Goal: Book appointment/travel/reservation

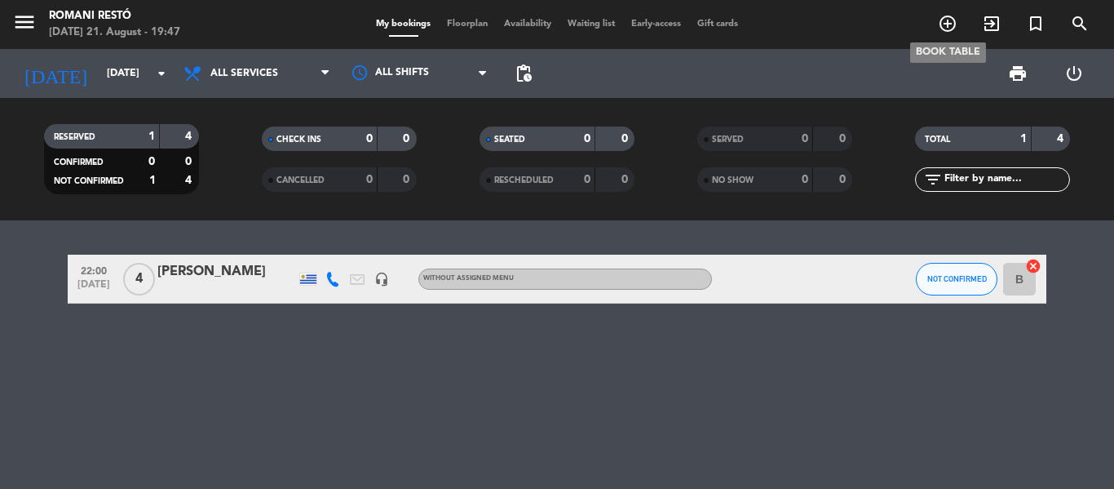
click at [946, 18] on icon "add_circle_outline" at bounding box center [948, 24] width 20 height 20
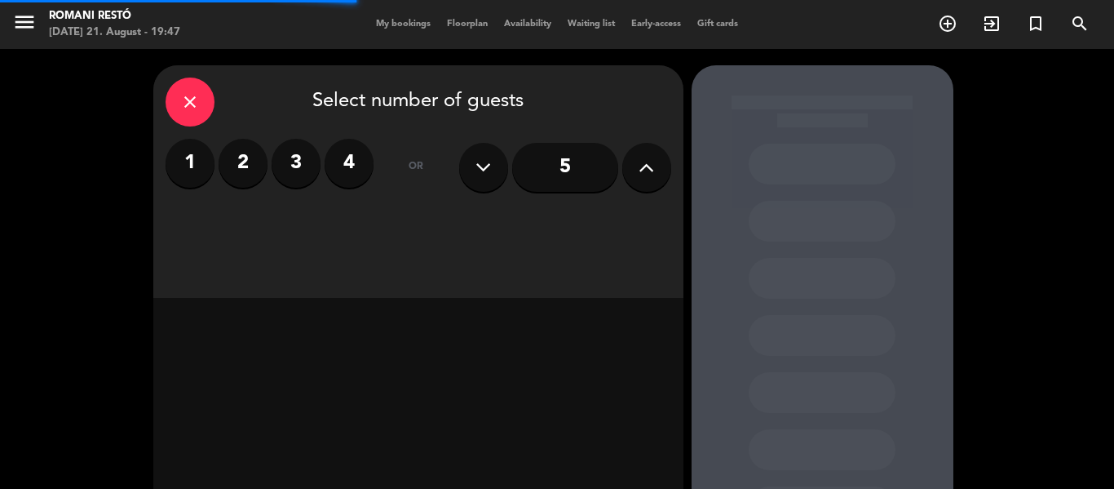
click at [243, 158] on label "2" at bounding box center [243, 163] width 49 height 49
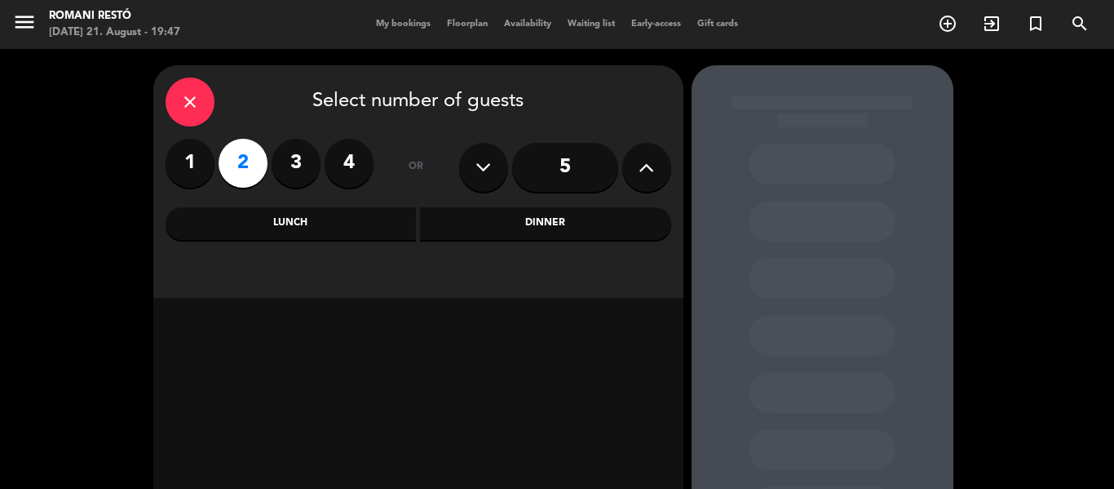
click at [484, 231] on div "Dinner" at bounding box center [545, 223] width 251 height 33
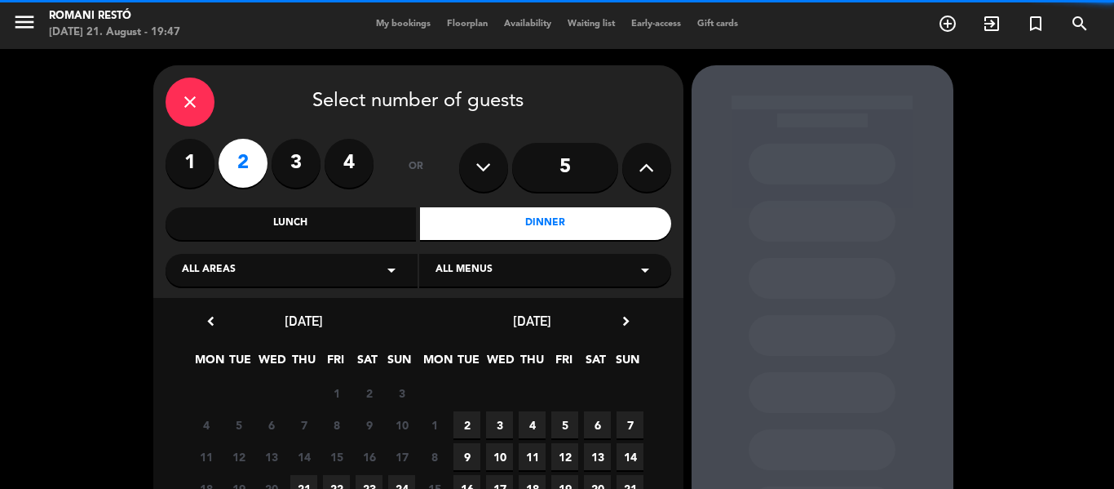
click at [303, 280] on div "All areas arrow_drop_down" at bounding box center [292, 270] width 252 height 33
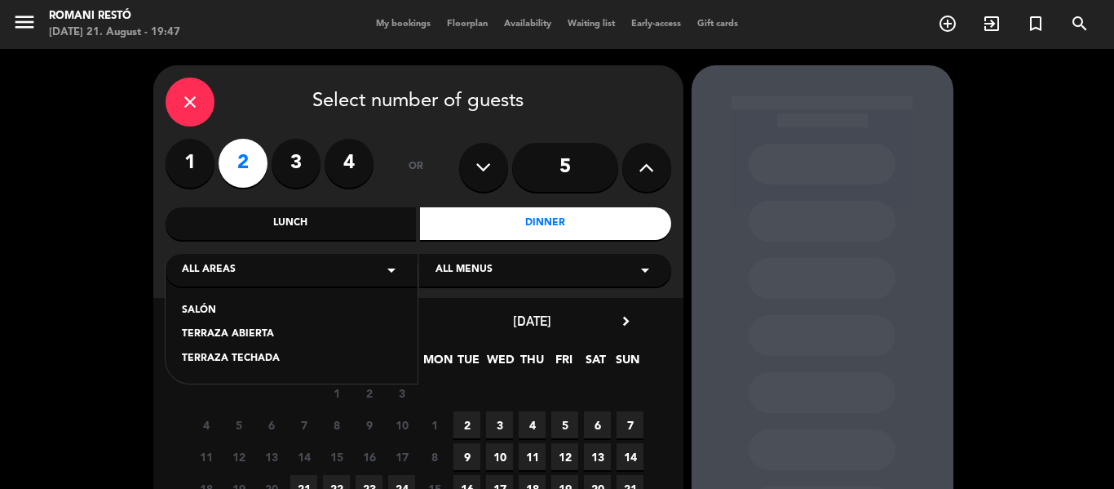
scroll to position [82, 0]
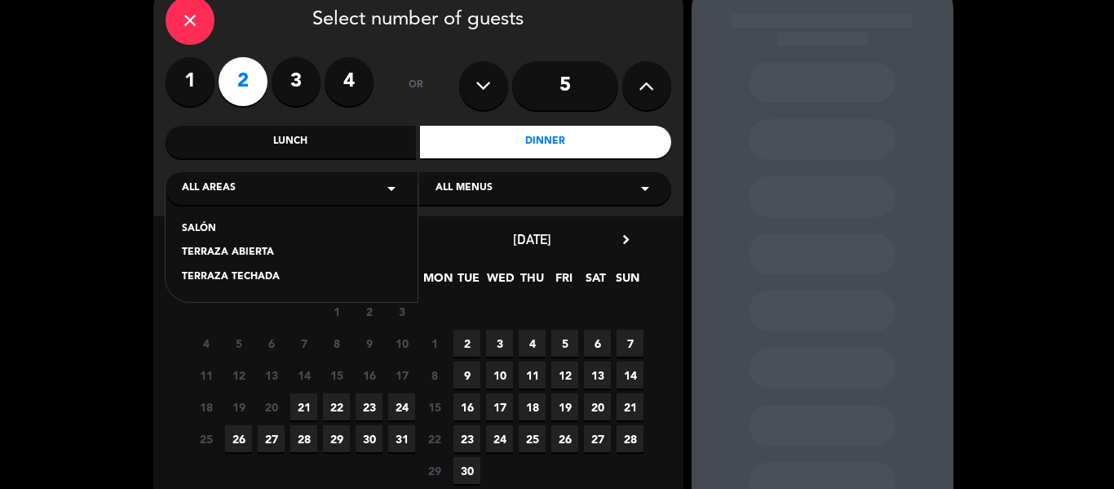
click at [213, 226] on div "SALÓN" at bounding box center [291, 229] width 219 height 16
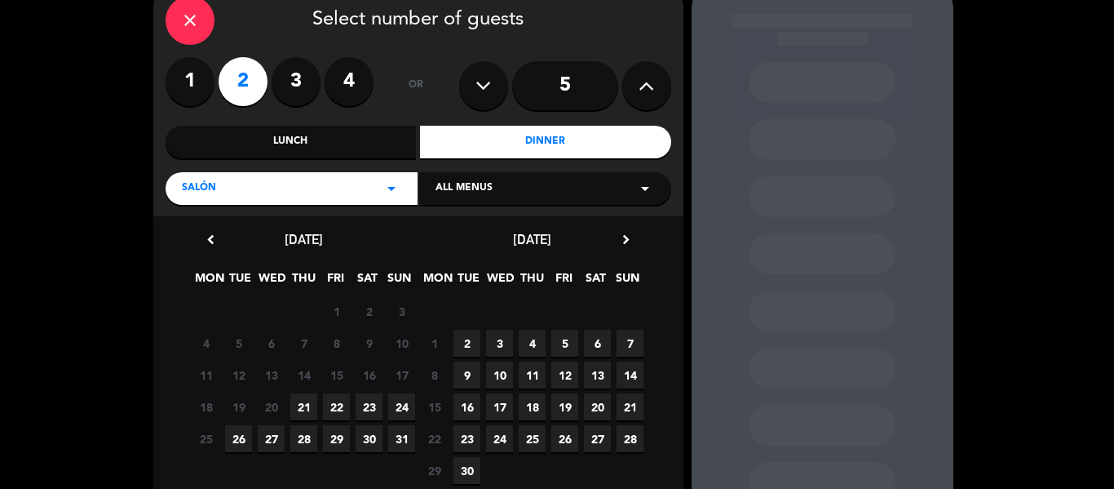
click at [302, 399] on span "21" at bounding box center [303, 406] width 27 height 27
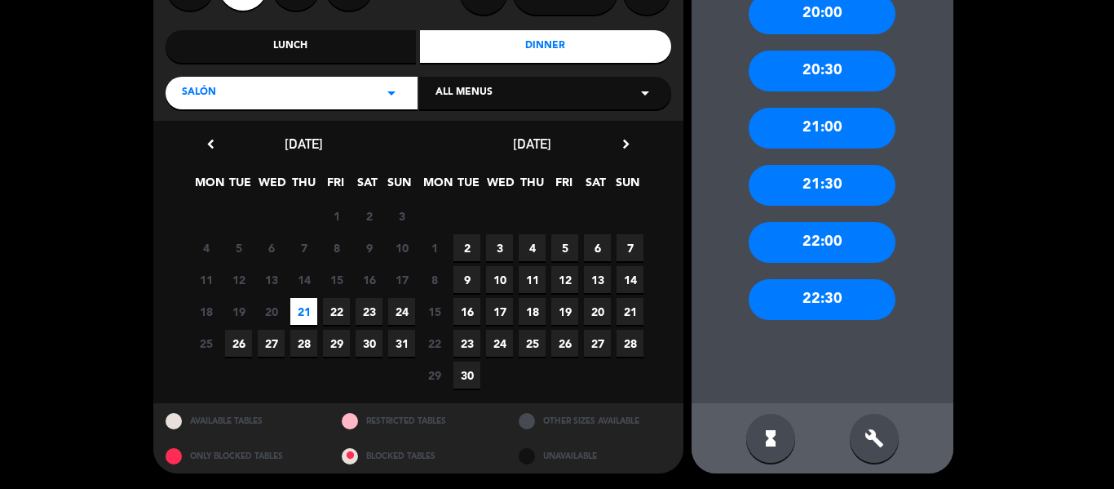
scroll to position [0, 0]
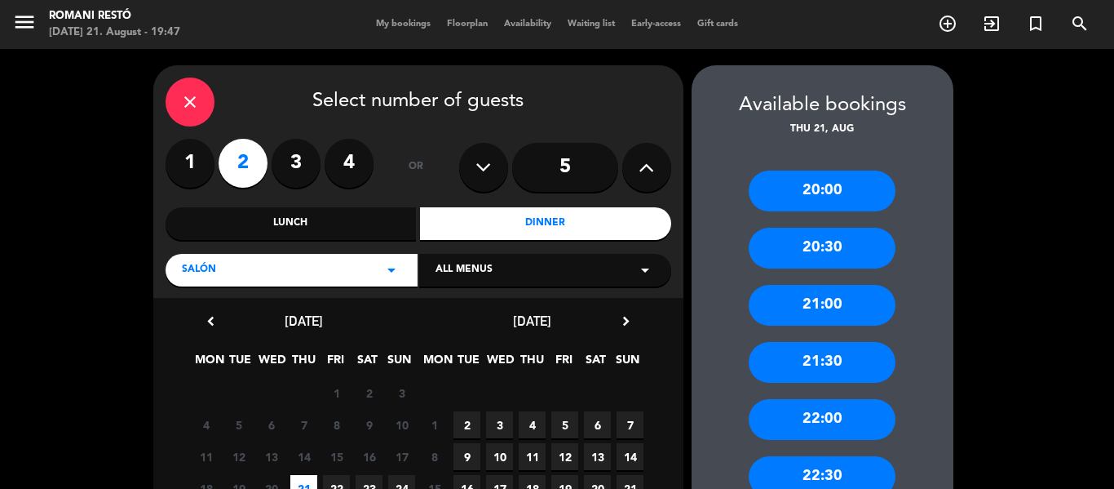
click at [833, 238] on div "20:30" at bounding box center [822, 248] width 147 height 41
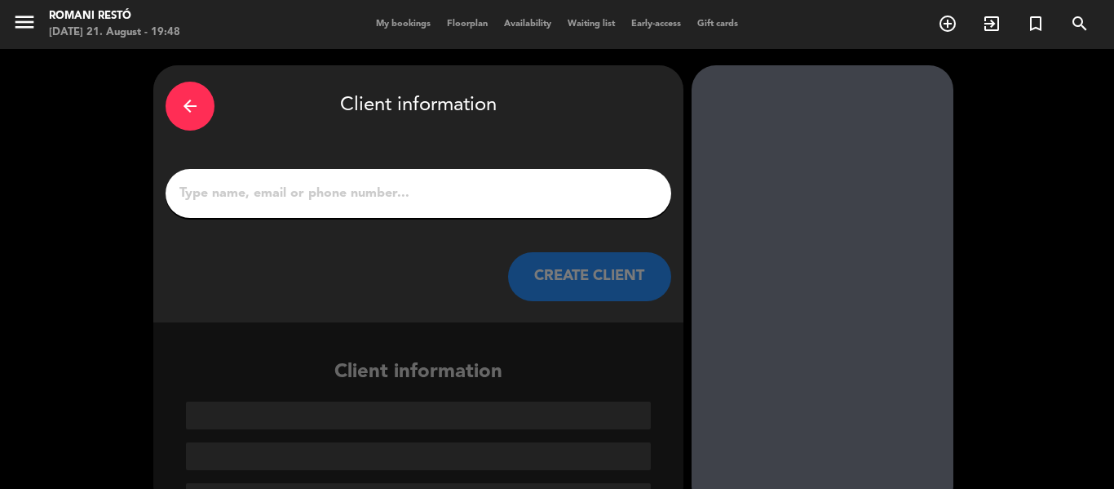
click at [387, 193] on input "1" at bounding box center [418, 193] width 481 height 23
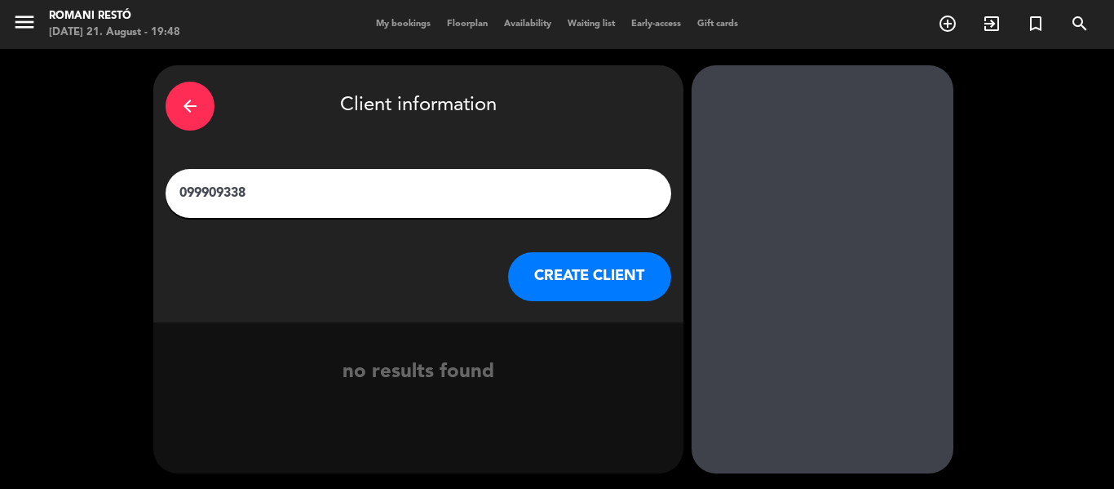
type input "099909338"
click at [560, 270] on button "CREATE CLIENT" at bounding box center [589, 276] width 163 height 49
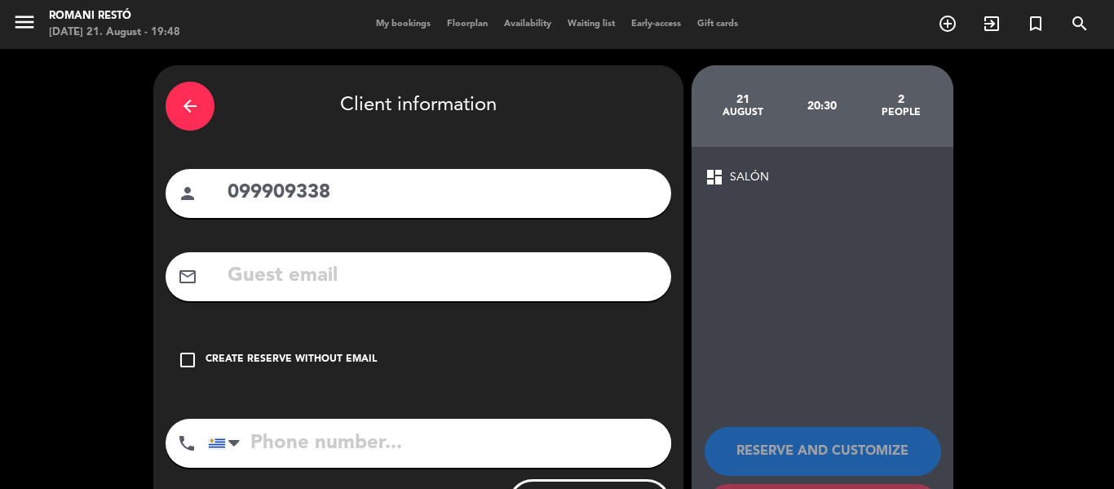
scroll to position [80, 0]
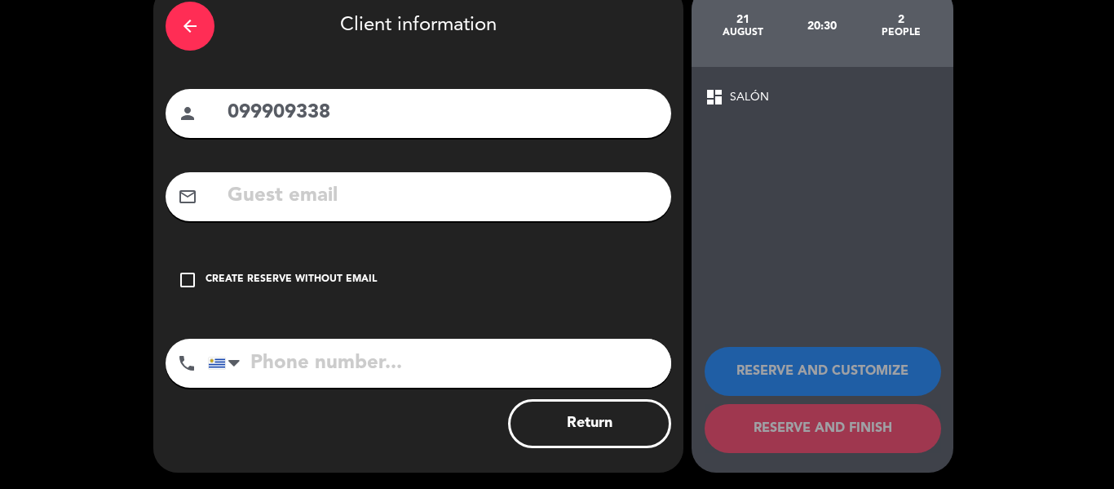
drag, startPoint x: 356, startPoint y: 121, endPoint x: 0, endPoint y: 142, distance: 357.1
click at [0, 142] on div "arrow_back Client information person 099909338 mail_outline check_box_outline_b…" at bounding box center [557, 229] width 1114 height 520
click at [349, 372] on input "tel" at bounding box center [439, 362] width 463 height 49
paste input "099909338"
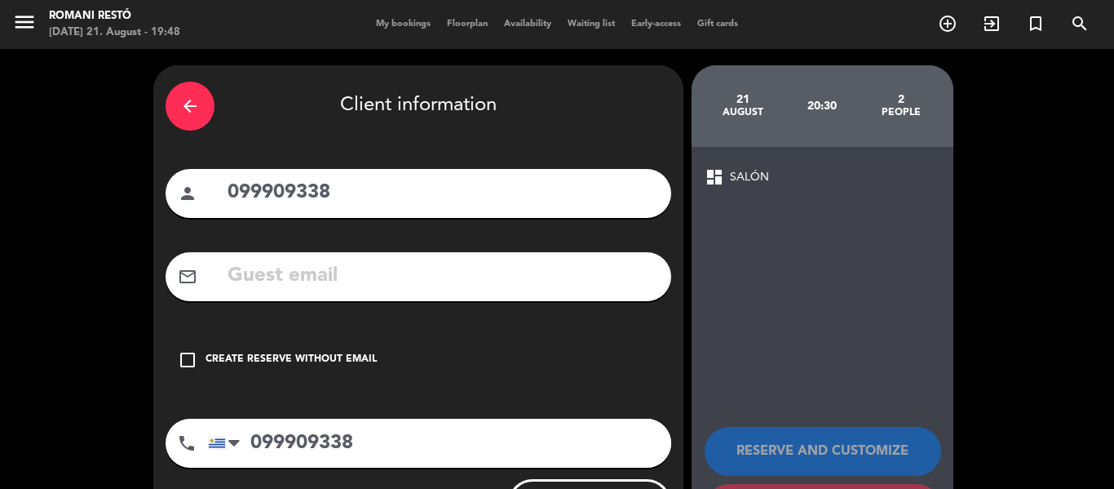
type input "099909338"
drag, startPoint x: 345, startPoint y: 196, endPoint x: 0, endPoint y: 197, distance: 345.0
click at [0, 197] on div "arrow_back Client information person 099909338 mail_outline check_box_outline_b…" at bounding box center [557, 309] width 1114 height 520
type input "V"
type input "a"
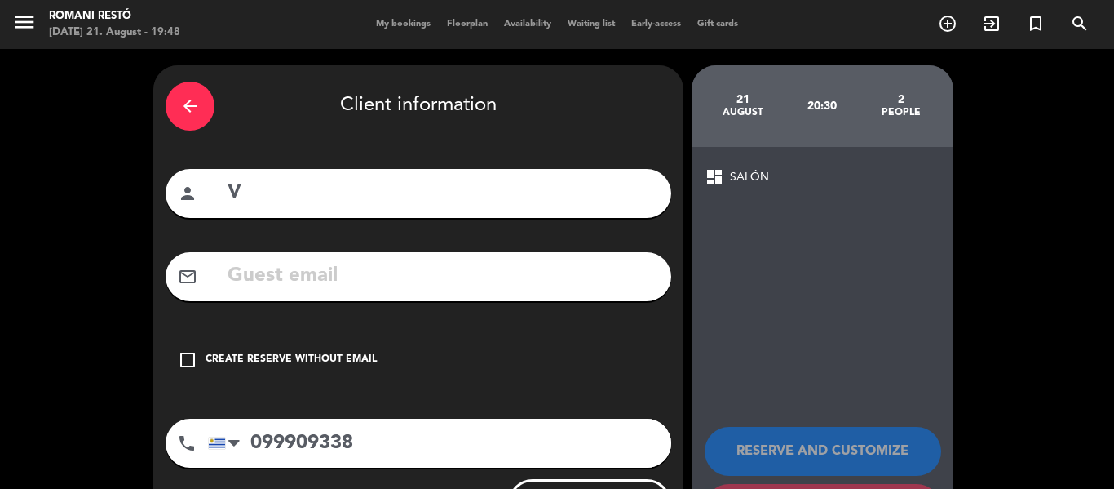
click at [353, 179] on input "V" at bounding box center [442, 192] width 433 height 33
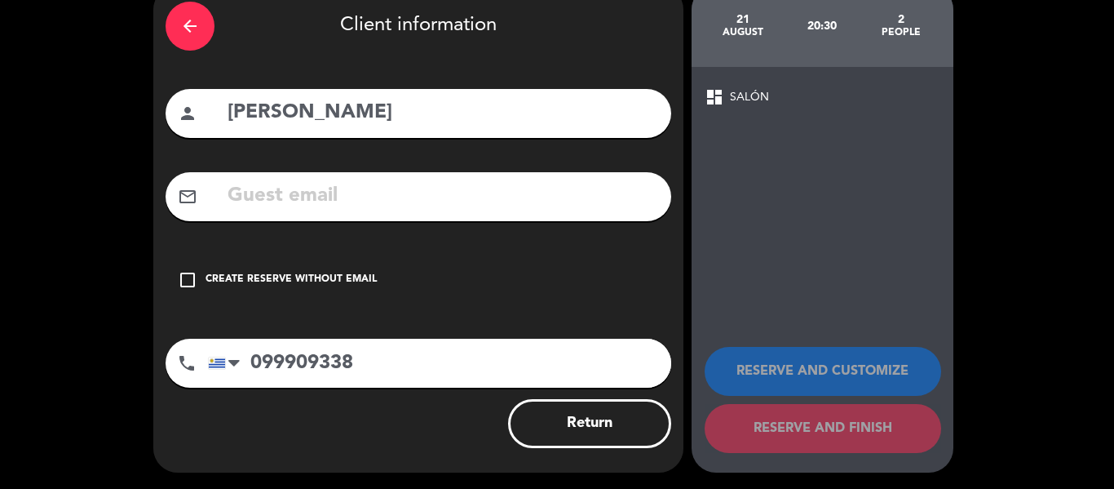
type input "[PERSON_NAME]"
click at [454, 213] on input "text" at bounding box center [442, 195] width 433 height 33
drag, startPoint x: 262, startPoint y: 263, endPoint x: 268, endPoint y: 274, distance: 12.0
click at [262, 263] on div "check_box_outline_blank Create reserve without email" at bounding box center [419, 279] width 506 height 49
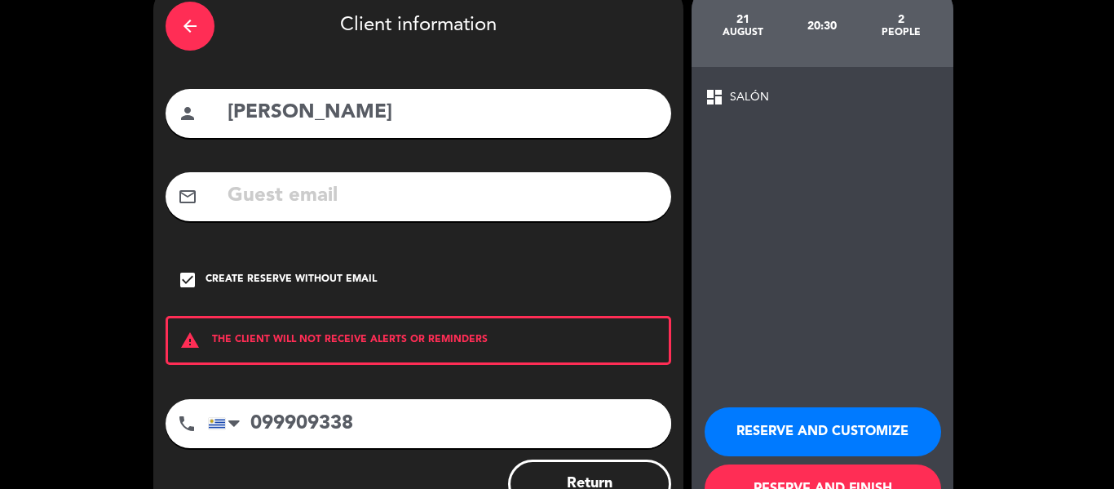
click at [865, 467] on button "RESERVE AND FINISH" at bounding box center [823, 488] width 237 height 49
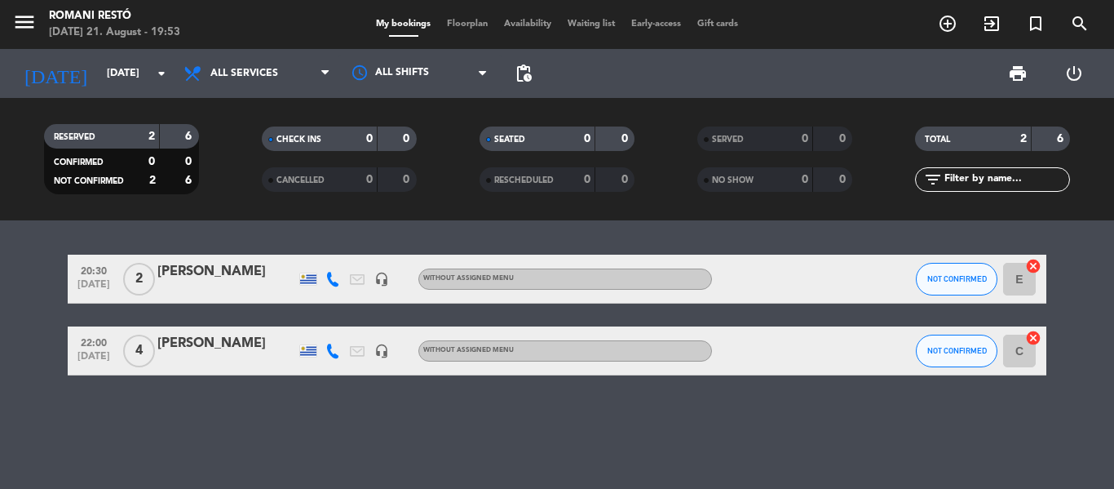
click at [218, 348] on div "[PERSON_NAME]" at bounding box center [226, 343] width 139 height 21
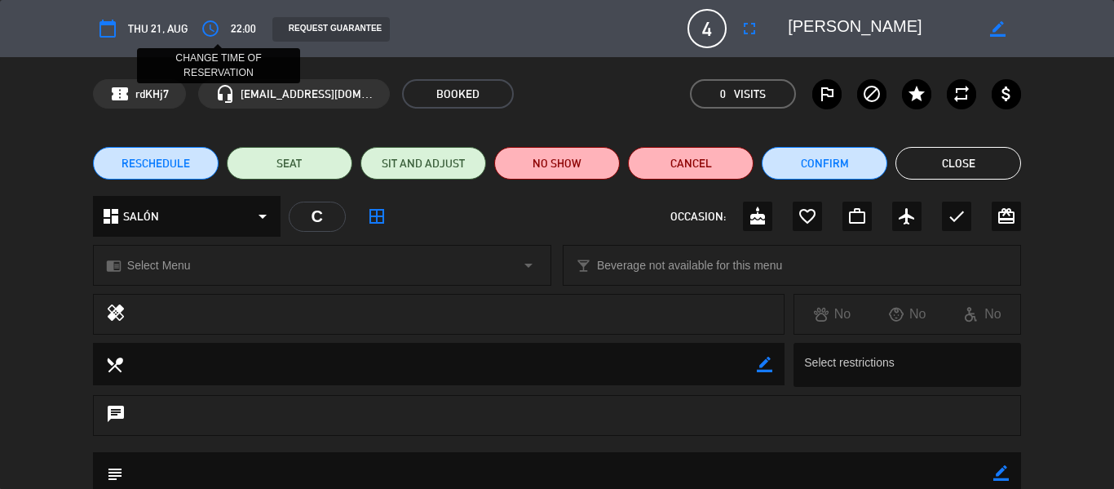
click at [222, 29] on button "access_time" at bounding box center [210, 28] width 29 height 29
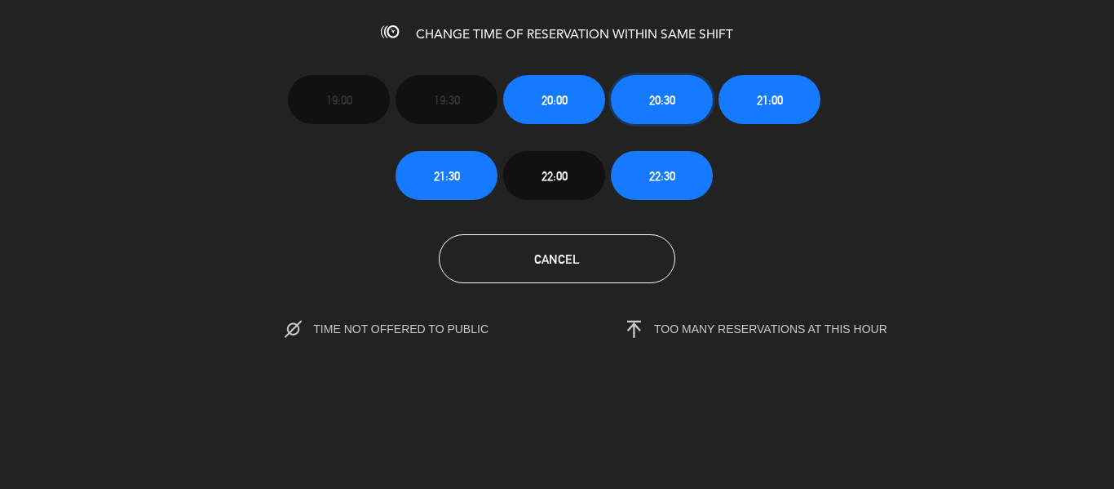
click at [679, 97] on button "20:30" at bounding box center [662, 99] width 102 height 49
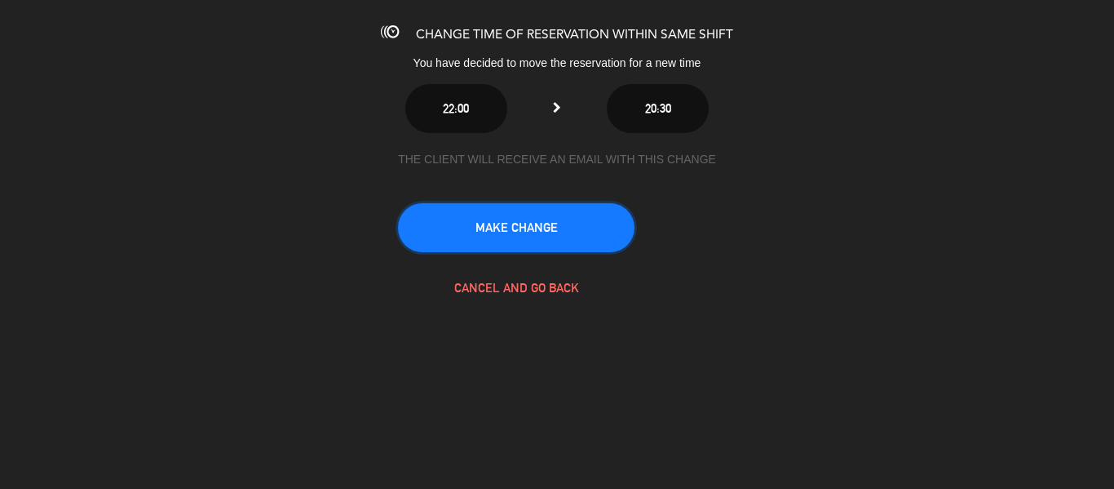
click at [550, 221] on button "MAKE CHANGE" at bounding box center [516, 227] width 237 height 49
